Goal: Book appointment/travel/reservation

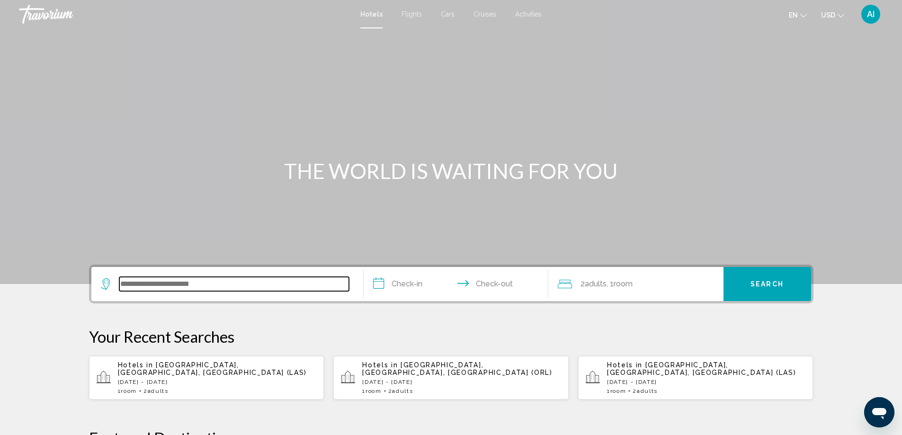
click at [153, 289] on input "Search widget" at bounding box center [234, 284] width 230 height 14
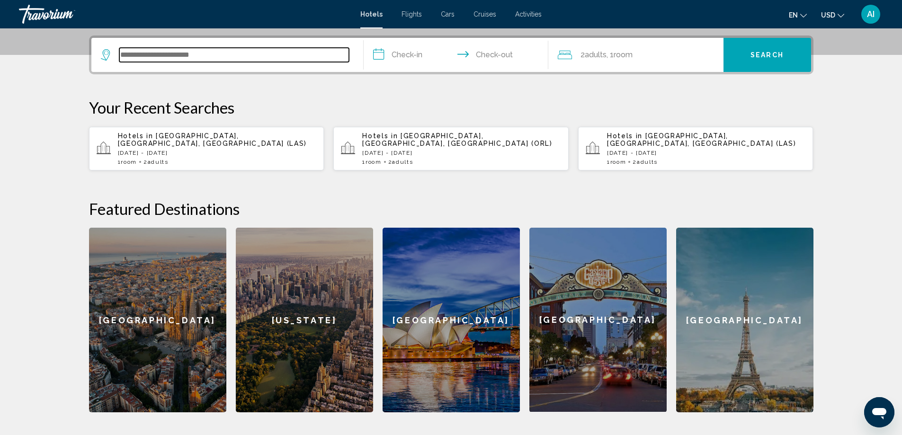
scroll to position [234, 0]
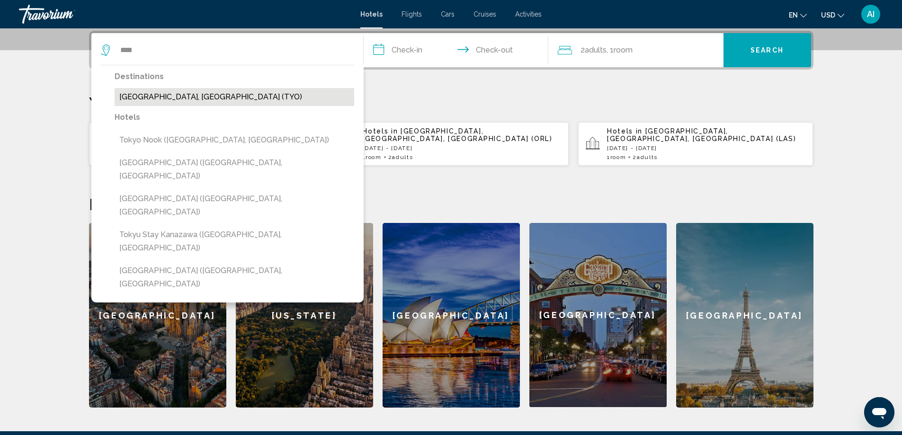
click at [153, 97] on button "Tokyo, Japan (TYO)" at bounding box center [234, 97] width 239 height 18
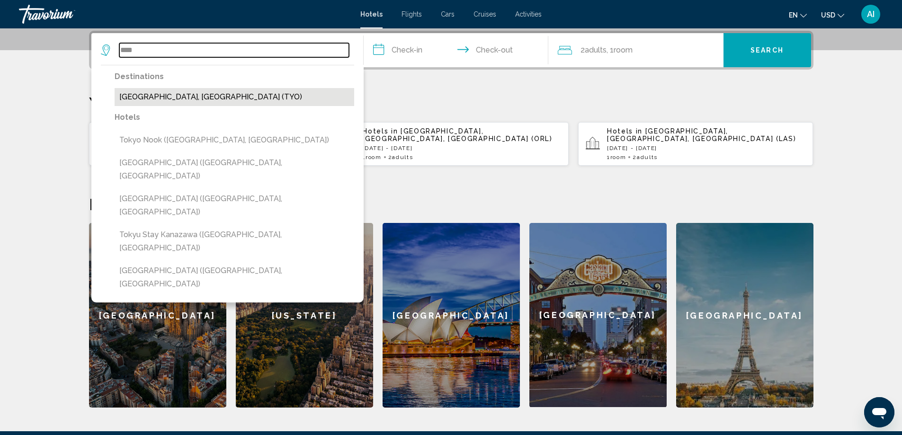
type input "**********"
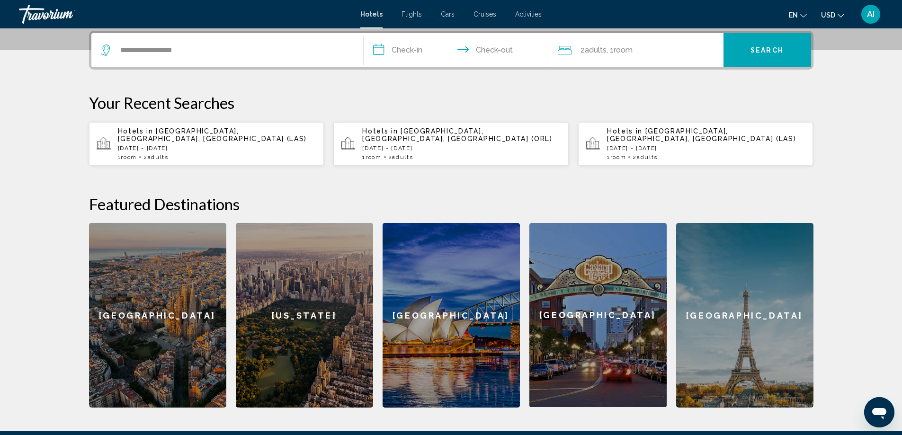
click at [398, 50] on input "**********" at bounding box center [457, 51] width 188 height 37
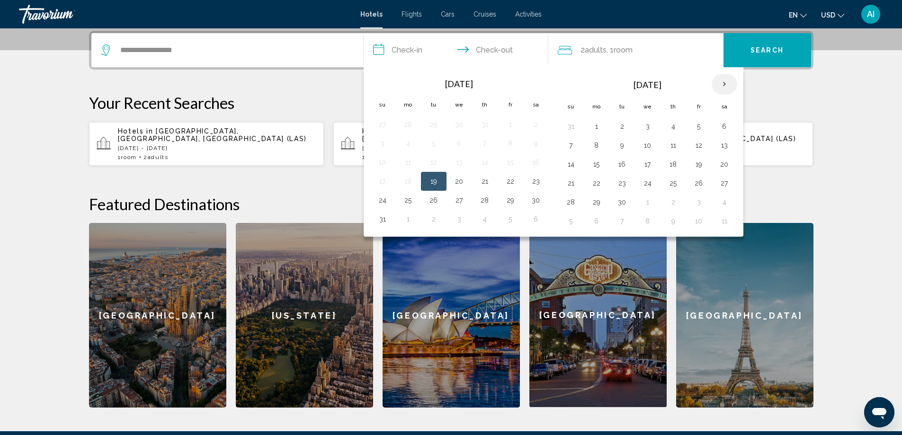
click at [723, 84] on th "Next month" at bounding box center [724, 84] width 26 height 21
click at [725, 84] on th "Next month" at bounding box center [724, 84] width 26 height 21
click at [726, 84] on th "Next month" at bounding box center [724, 84] width 26 height 21
click at [726, 85] on th "Next month" at bounding box center [724, 84] width 26 height 21
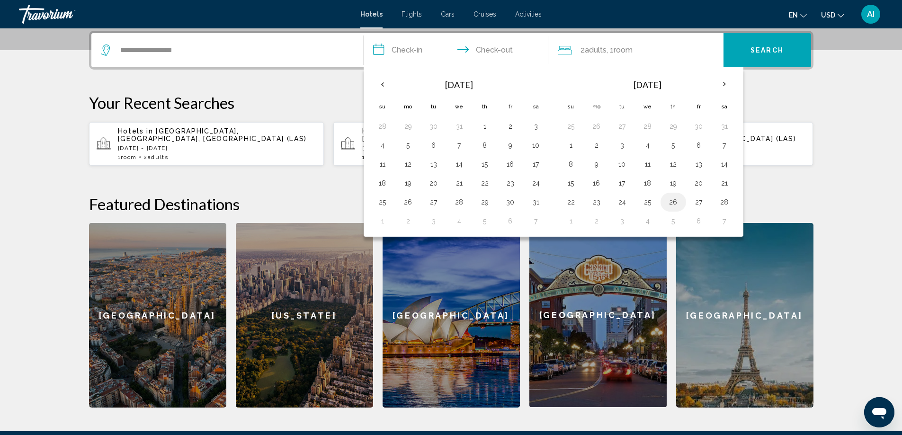
click at [674, 203] on button "26" at bounding box center [672, 201] width 15 height 13
click at [725, 85] on th "Next month" at bounding box center [724, 84] width 26 height 21
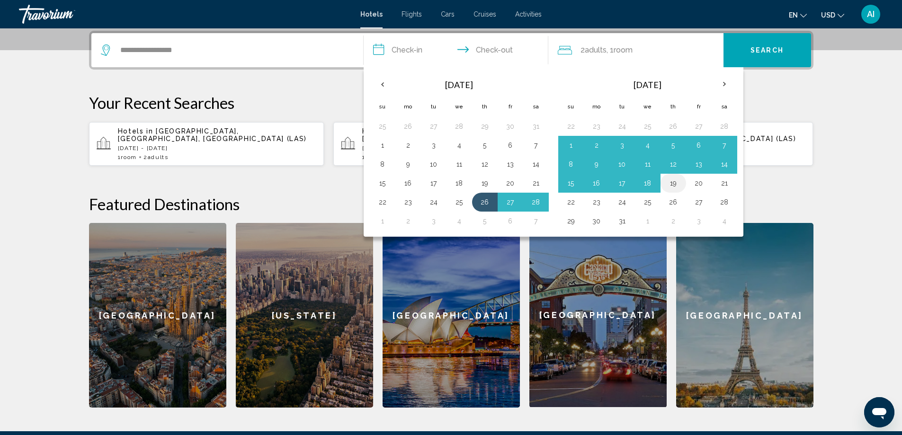
click at [674, 184] on button "19" at bounding box center [672, 183] width 15 height 13
type input "**********"
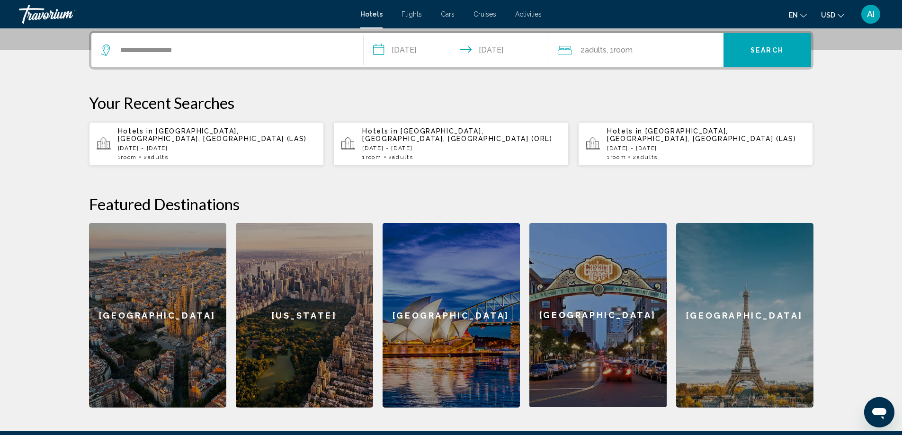
click at [773, 55] on button "Search" at bounding box center [767, 50] width 88 height 34
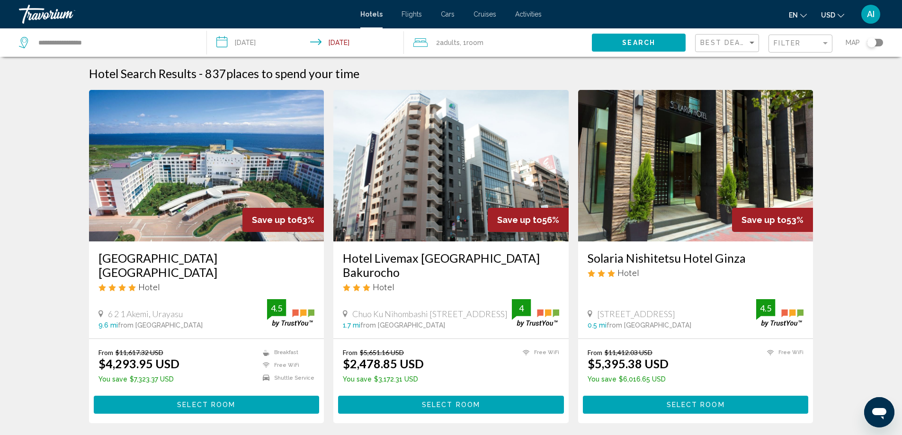
click at [188, 197] on img "Main content" at bounding box center [206, 165] width 235 height 151
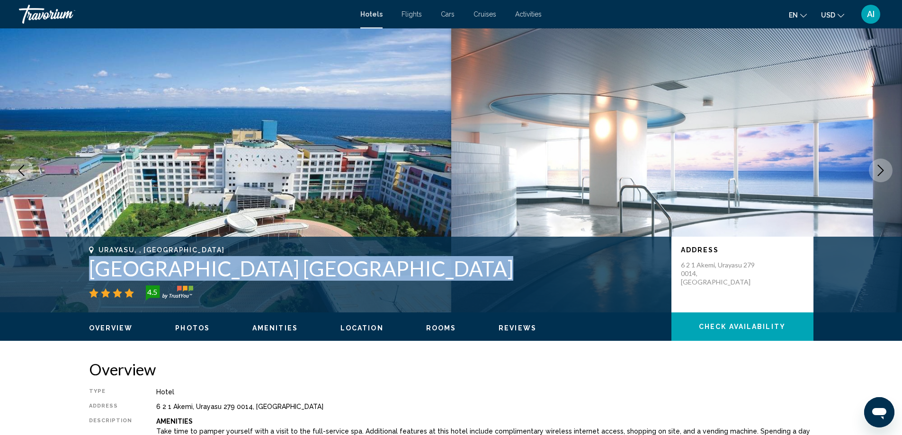
drag, startPoint x: 87, startPoint y: 268, endPoint x: 431, endPoint y: 273, distance: 344.1
click at [431, 273] on div "Urayasu, , Japan Mitsui Garden Hotel Prana Tokyo Bay 4.5 Address 6 2 1 Akemi, U…" at bounding box center [451, 274] width 762 height 57
copy h1 "Mitsui Garden Hotel Prana Tokyo Bay"
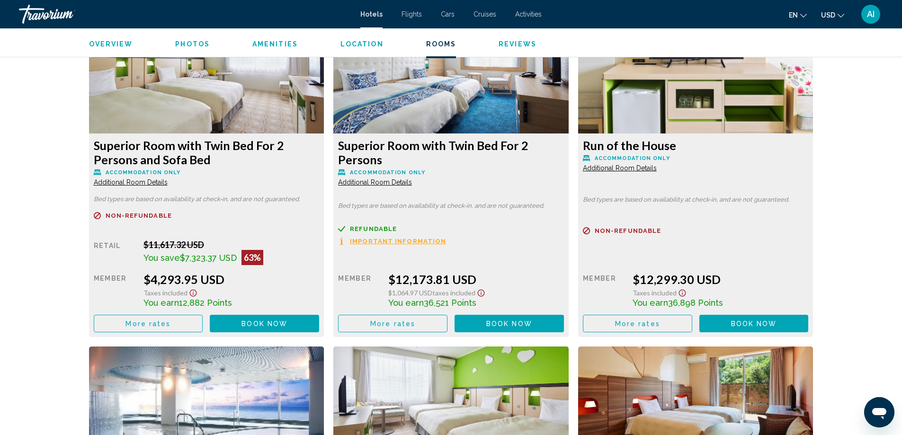
scroll to position [1262, 0]
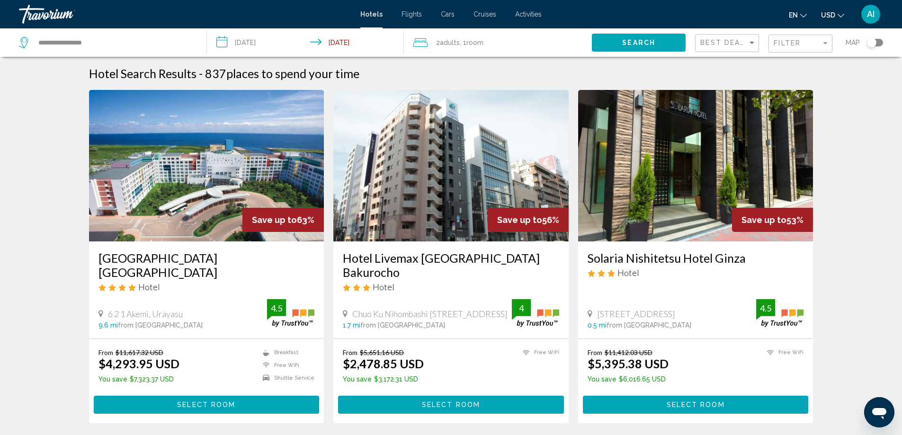
click at [420, 150] on img "Main content" at bounding box center [450, 165] width 235 height 151
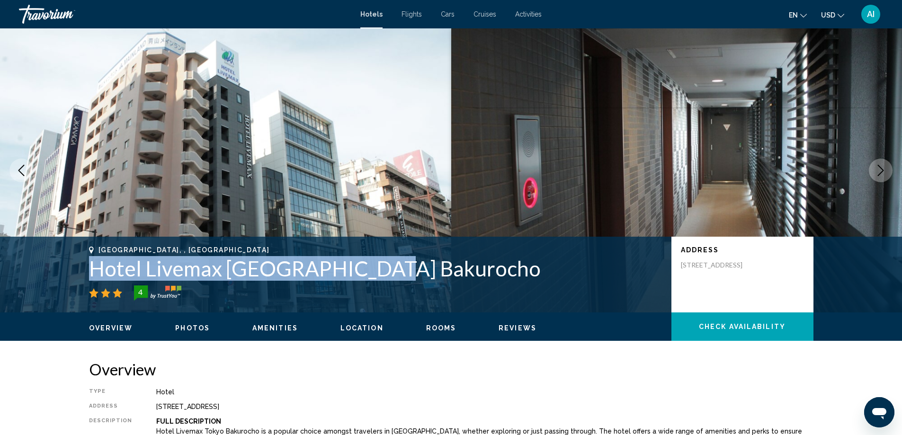
drag, startPoint x: 93, startPoint y: 269, endPoint x: 381, endPoint y: 277, distance: 287.8
click at [381, 277] on h1 "Hotel Livemax Tokyo Bakurocho" at bounding box center [375, 268] width 573 height 25
copy h1 "Hotel Livemax Tokyo Bakurocho"
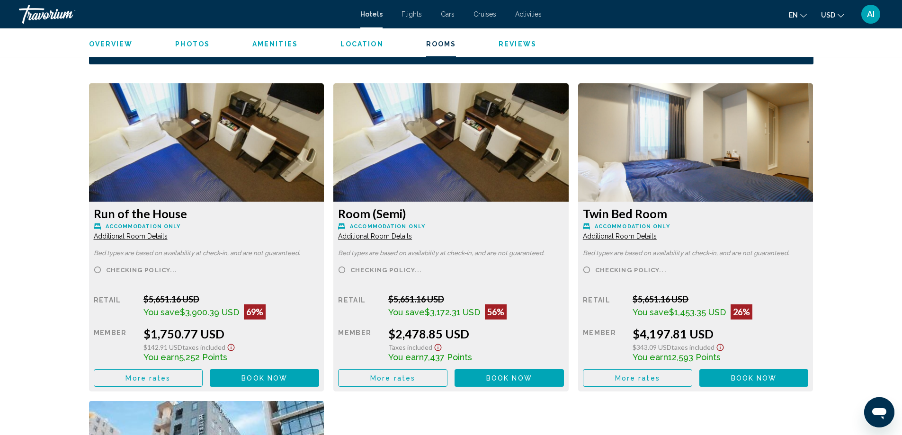
scroll to position [1262, 0]
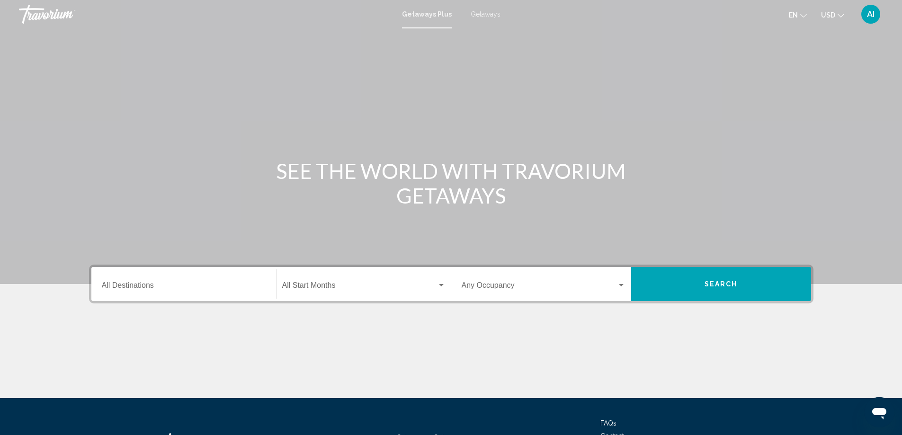
click at [483, 12] on span "Getaways" at bounding box center [485, 14] width 30 height 8
click at [188, 289] on input "Destination All Destinations" at bounding box center [184, 287] width 164 height 9
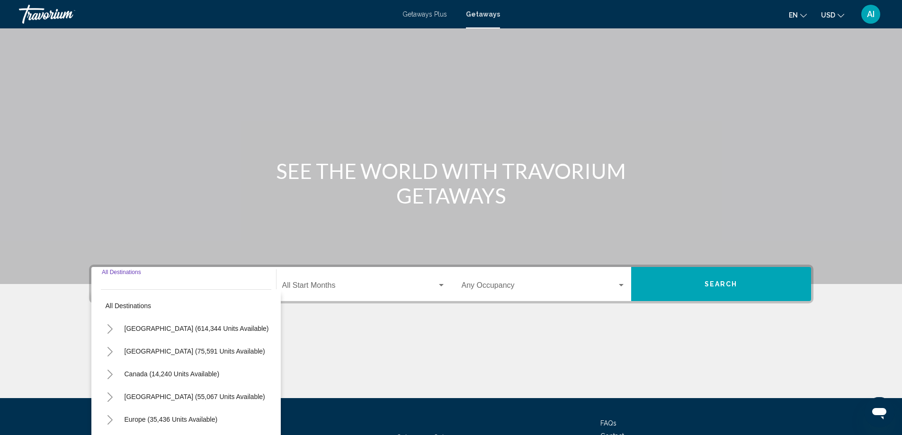
scroll to position [79, 0]
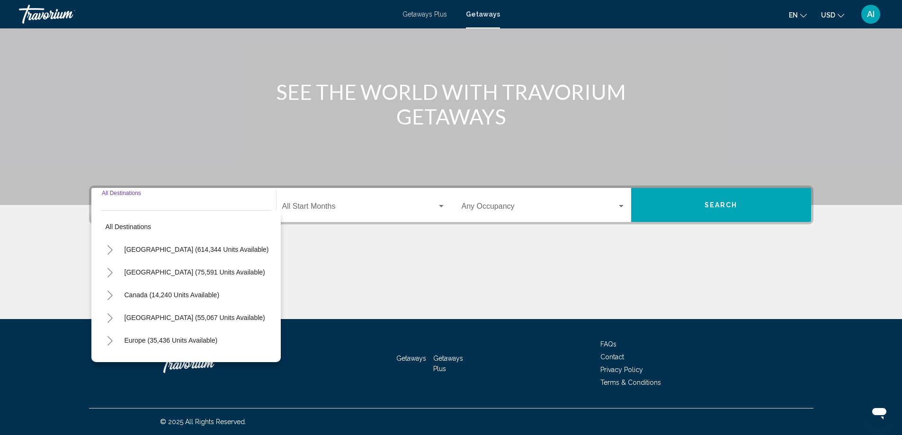
click at [110, 246] on icon "Toggle United States (614,344 units available)" at bounding box center [109, 249] width 7 height 9
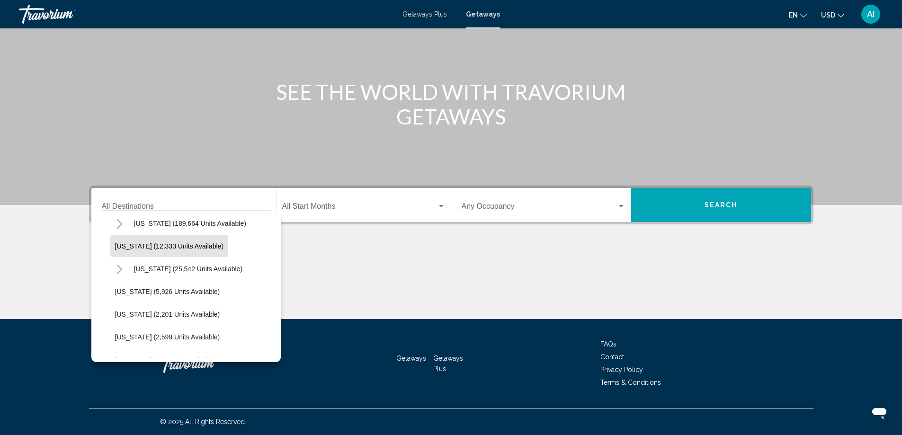
scroll to position [189, 0]
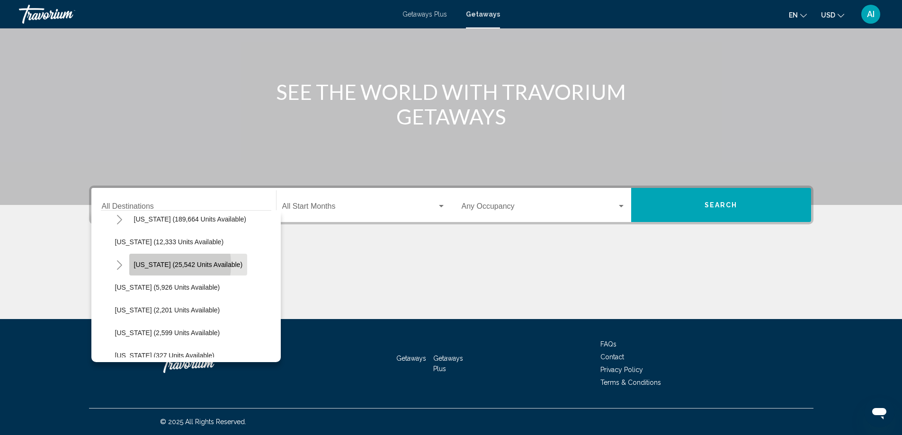
click at [156, 265] on span "[US_STATE] (25,542 units available)" at bounding box center [188, 265] width 109 height 8
type input "**********"
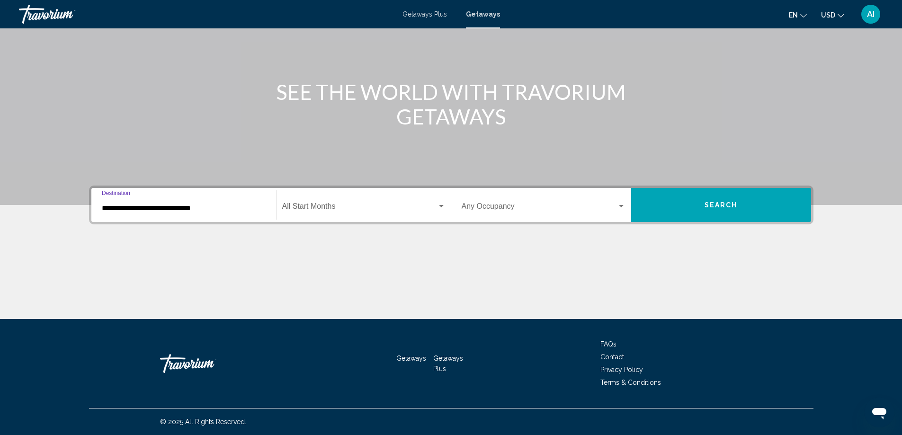
click at [294, 204] on span "Search widget" at bounding box center [359, 208] width 155 height 9
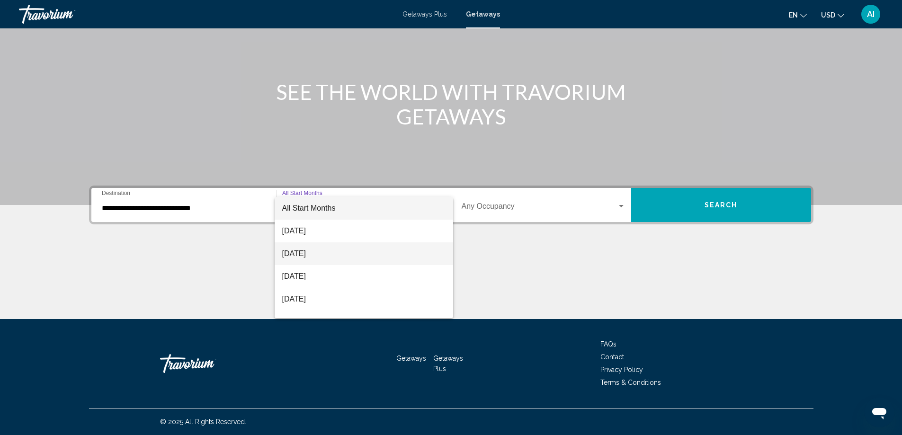
click at [331, 251] on span "[DATE]" at bounding box center [363, 253] width 163 height 23
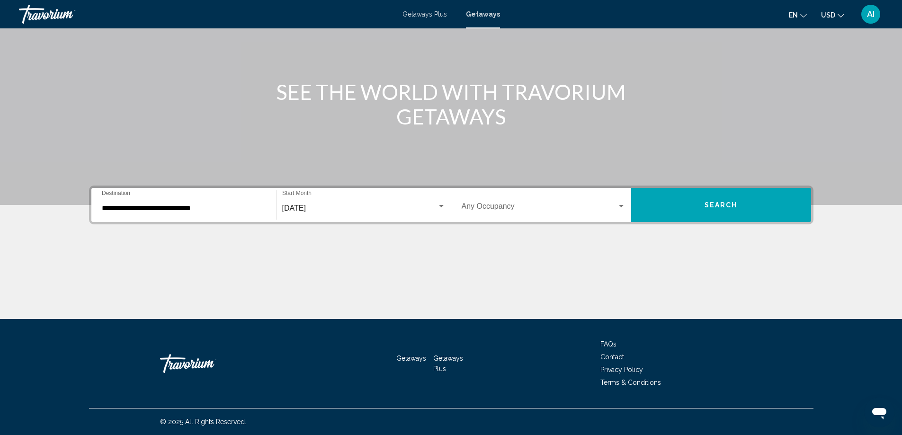
click at [515, 202] on div "Occupancy Any Occupancy" at bounding box center [543, 205] width 164 height 30
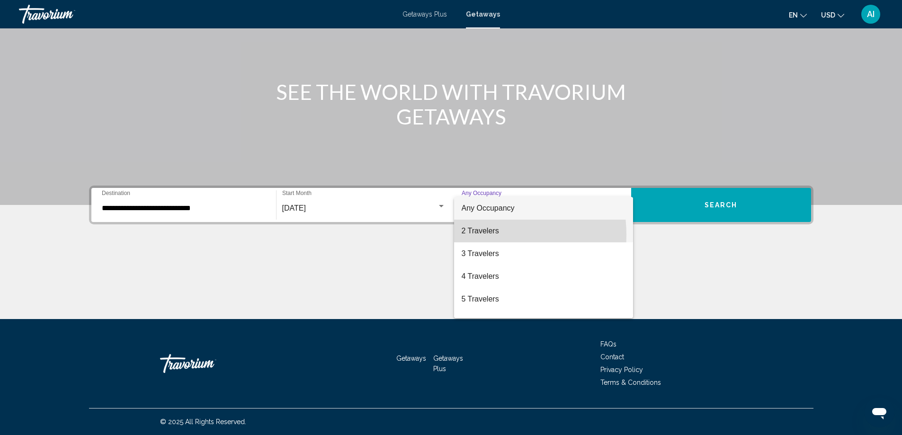
click at [484, 235] on span "2 Travelers" at bounding box center [543, 231] width 164 height 23
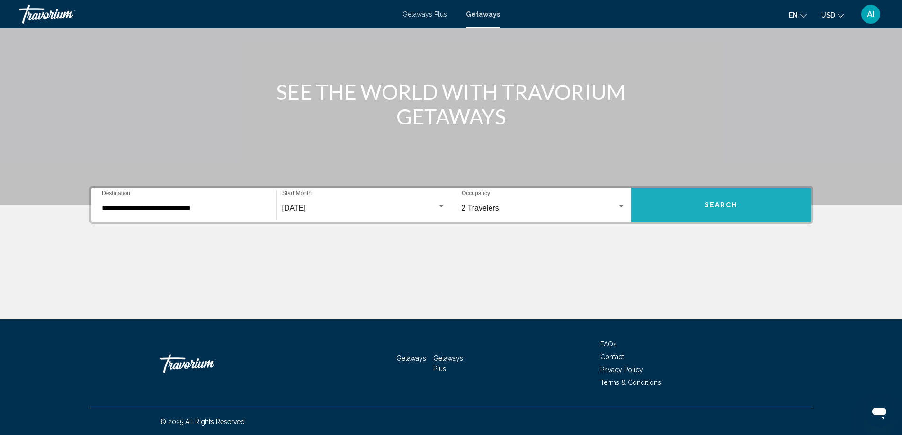
click at [704, 208] on button "Search" at bounding box center [721, 205] width 180 height 34
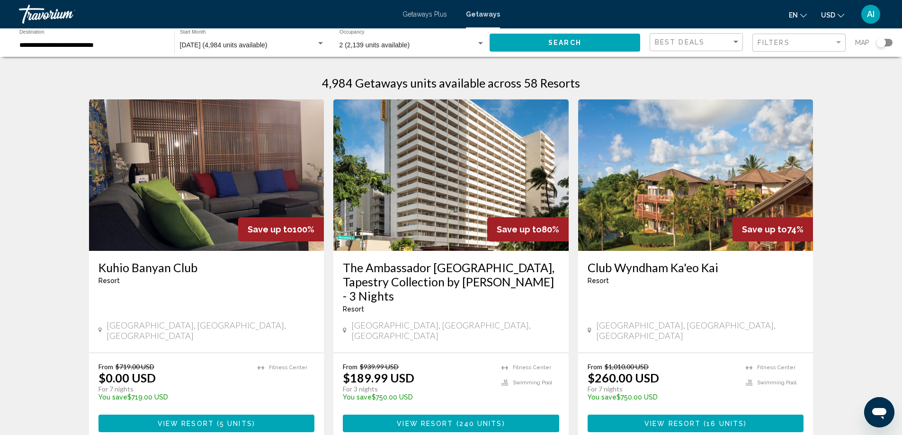
click at [195, 291] on div "[GEOGRAPHIC_DATA] - This is an adults only resort" at bounding box center [206, 275] width 216 height 31
click at [206, 221] on img "Main content" at bounding box center [206, 174] width 235 height 151
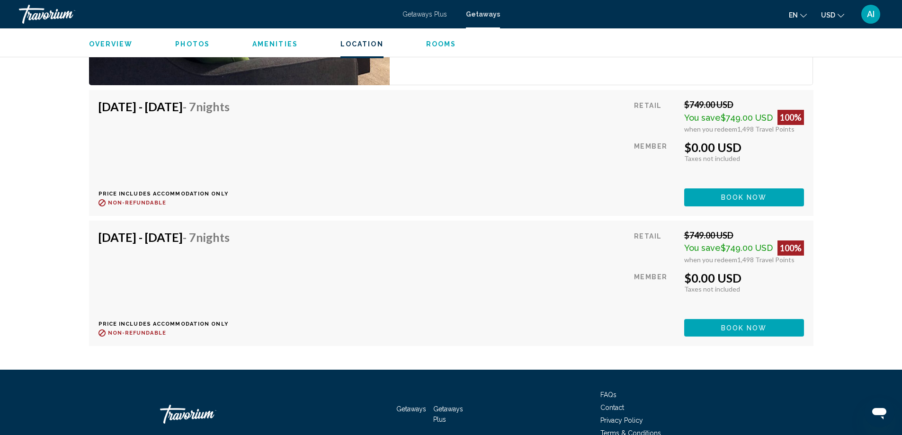
scroll to position [1767, 0]
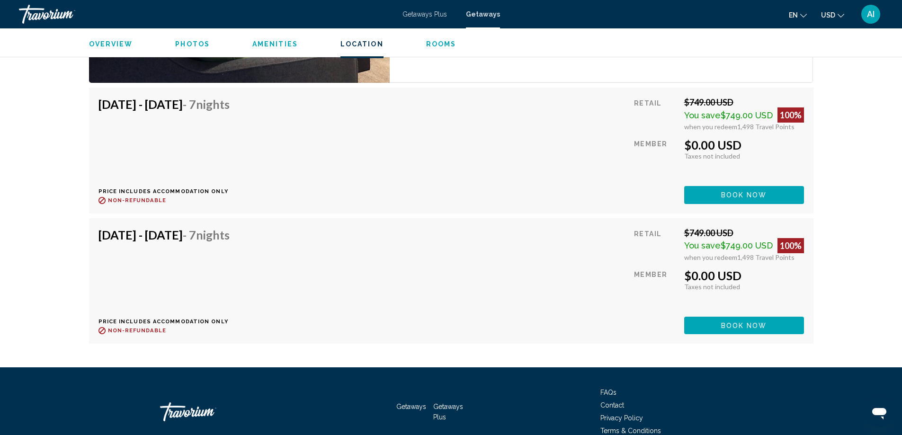
click at [751, 190] on button "Book now" at bounding box center [744, 195] width 120 height 18
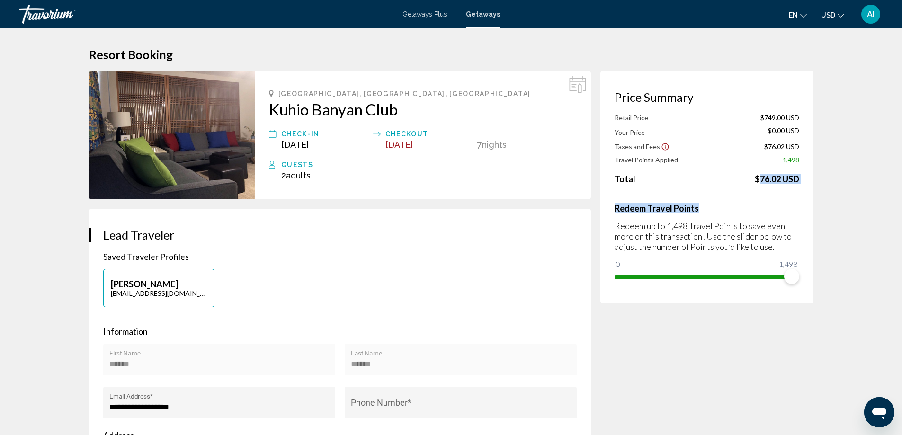
drag, startPoint x: 753, startPoint y: 178, endPoint x: 826, endPoint y: 191, distance: 73.5
